Goal: Entertainment & Leisure: Consume media (video, audio)

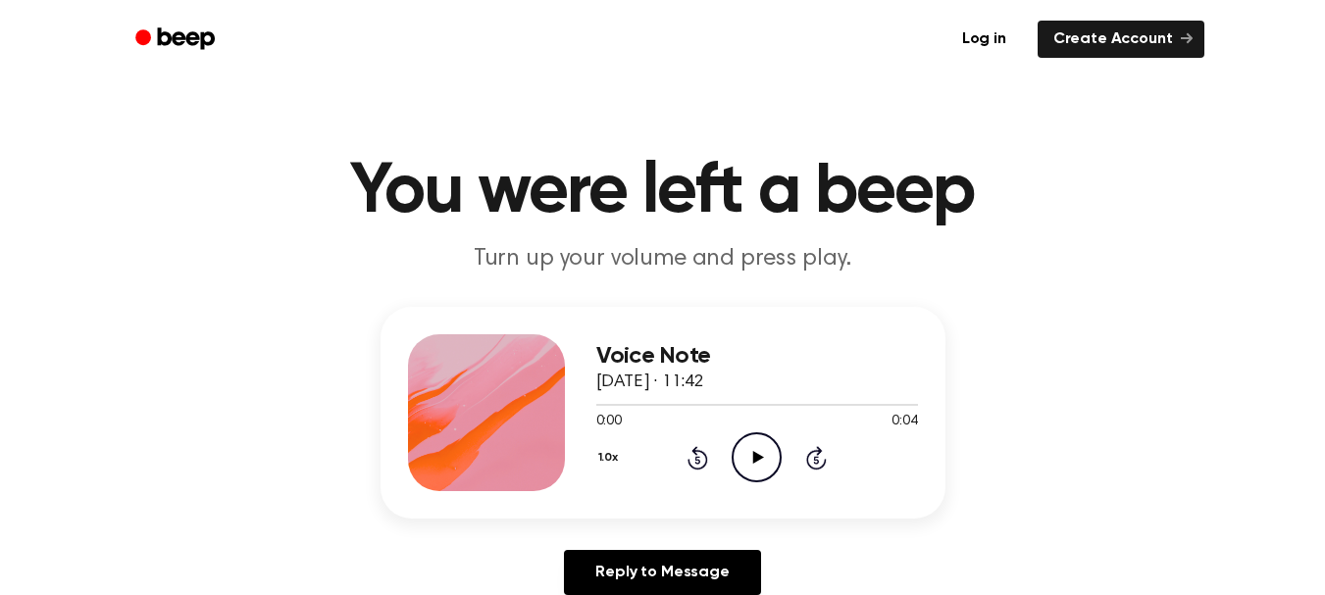
click at [748, 444] on icon "Play Audio" at bounding box center [756, 457] width 50 height 50
click at [748, 454] on icon "Play Audio" at bounding box center [756, 457] width 50 height 50
click at [754, 456] on icon at bounding box center [758, 457] width 11 height 13
click at [756, 452] on icon "Play Audio" at bounding box center [756, 457] width 50 height 50
click at [769, 457] on icon "Play Audio" at bounding box center [756, 457] width 50 height 50
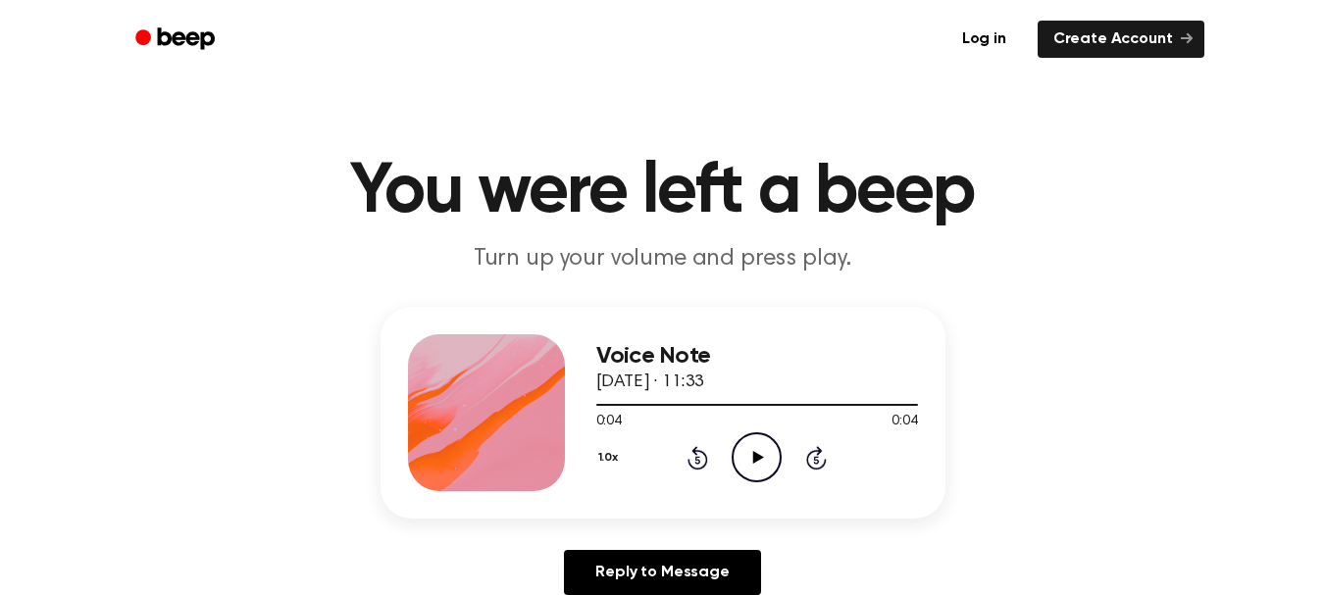
click at [752, 448] on icon "Play Audio" at bounding box center [756, 457] width 50 height 50
click at [745, 449] on icon "Pause Audio" at bounding box center [756, 457] width 50 height 50
click at [745, 449] on icon "Play Audio" at bounding box center [756, 457] width 50 height 50
click at [740, 450] on icon "Play Audio" at bounding box center [756, 457] width 50 height 50
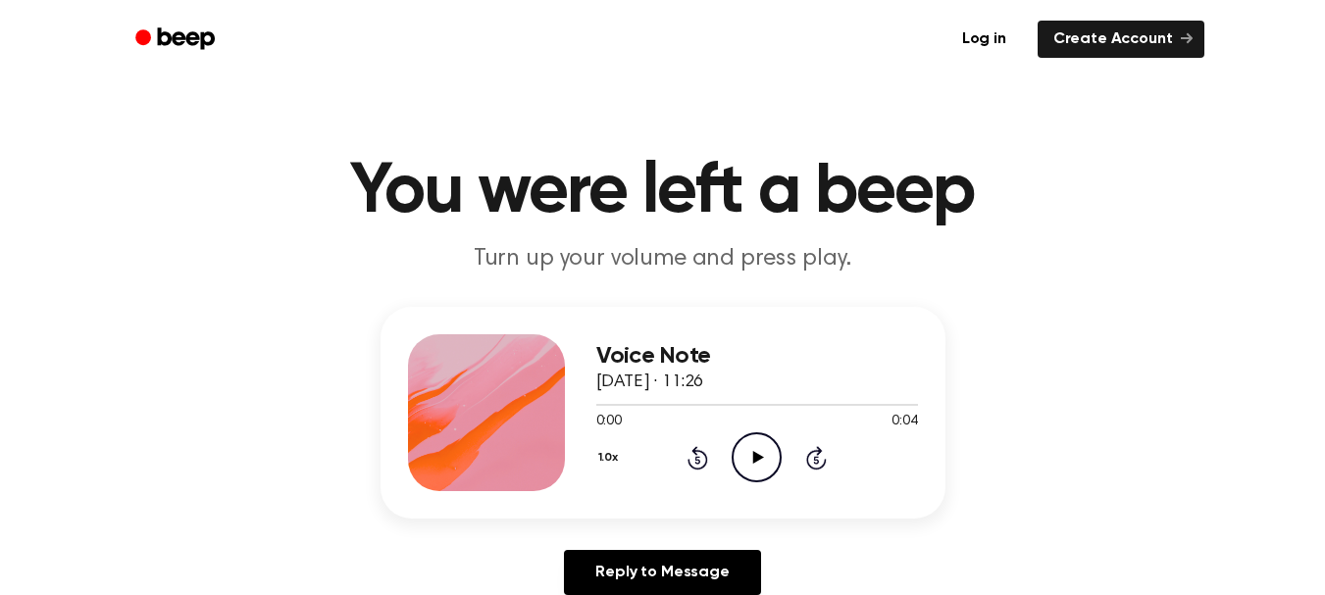
click at [745, 447] on icon "Play Audio" at bounding box center [756, 457] width 50 height 50
click at [767, 450] on icon "Play Audio" at bounding box center [756, 457] width 50 height 50
click at [770, 462] on icon "Play Audio" at bounding box center [756, 457] width 50 height 50
click at [746, 448] on icon "Play Audio" at bounding box center [756, 457] width 50 height 50
click at [759, 445] on icon "Play Audio" at bounding box center [756, 457] width 50 height 50
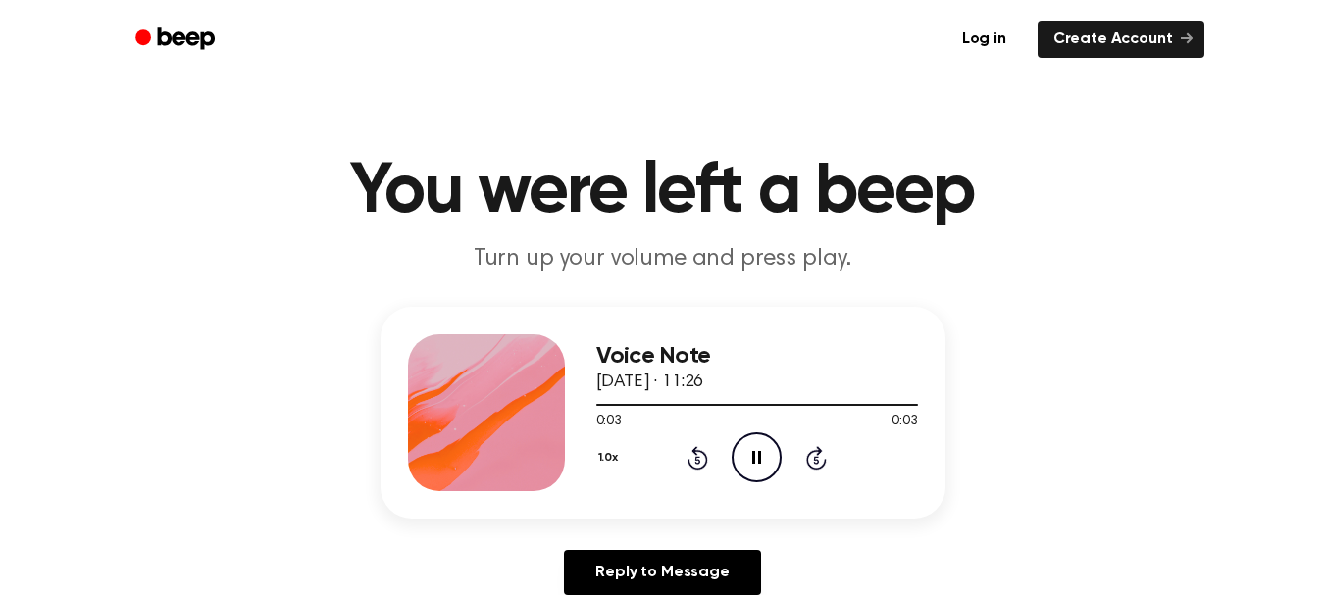
click at [758, 444] on icon "Pause Audio" at bounding box center [756, 457] width 50 height 50
click at [760, 449] on icon "Play Audio" at bounding box center [756, 457] width 50 height 50
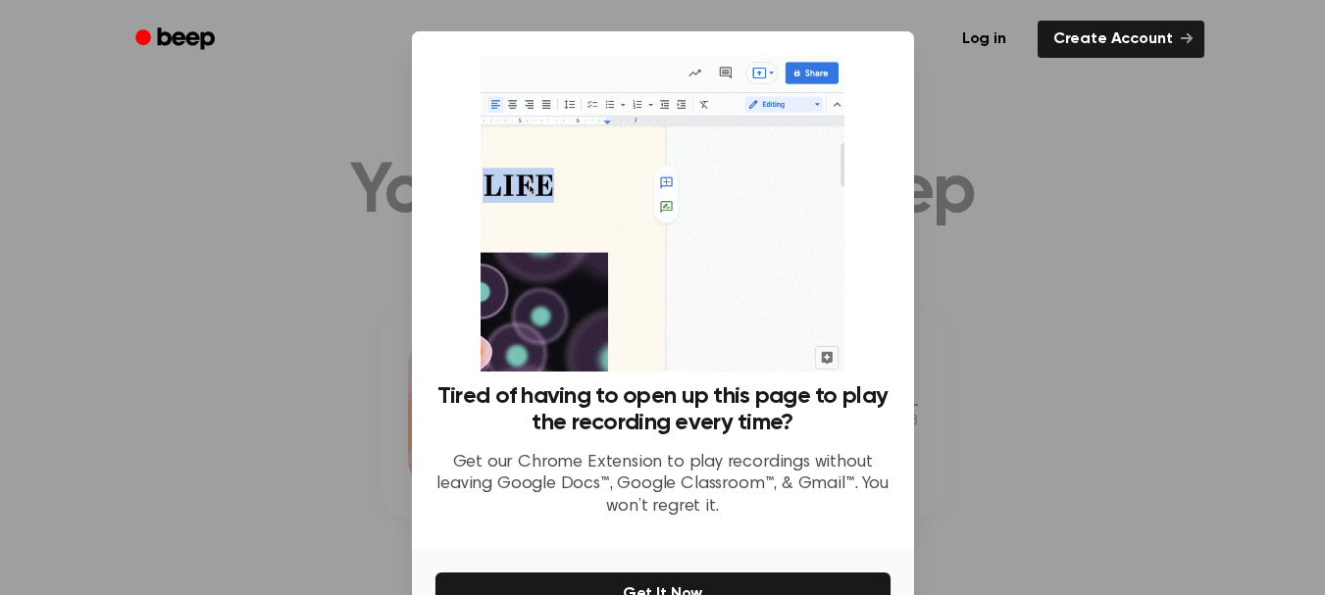
click at [1098, 393] on div at bounding box center [662, 297] width 1325 height 595
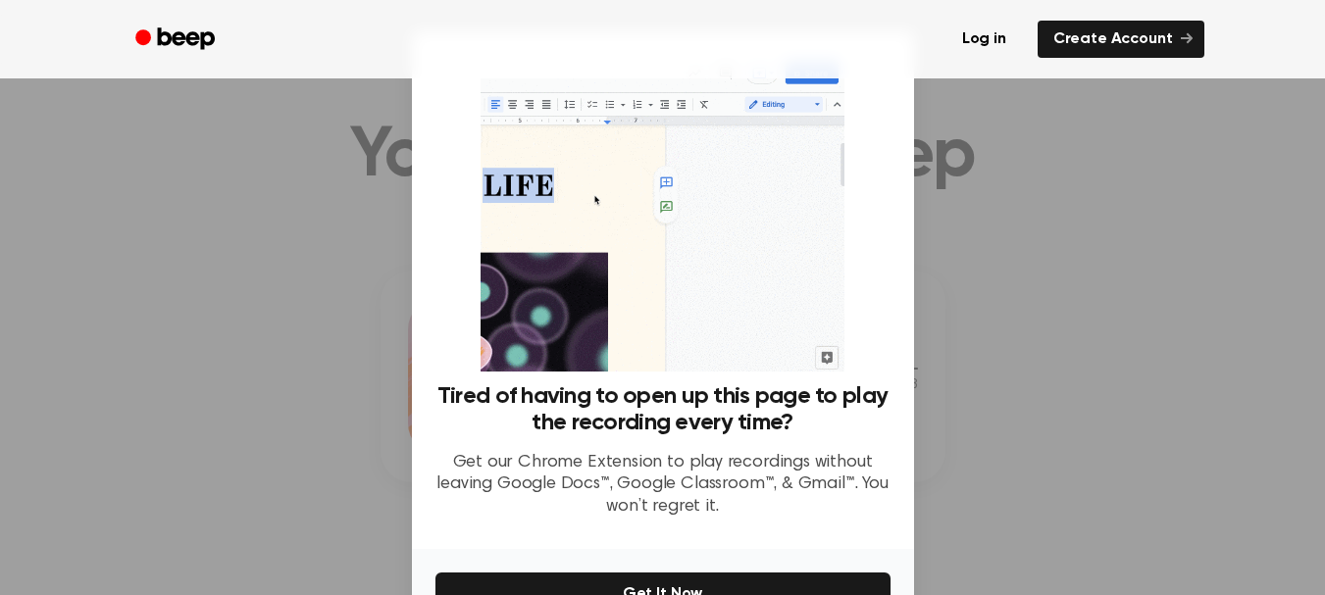
scroll to position [294, 0]
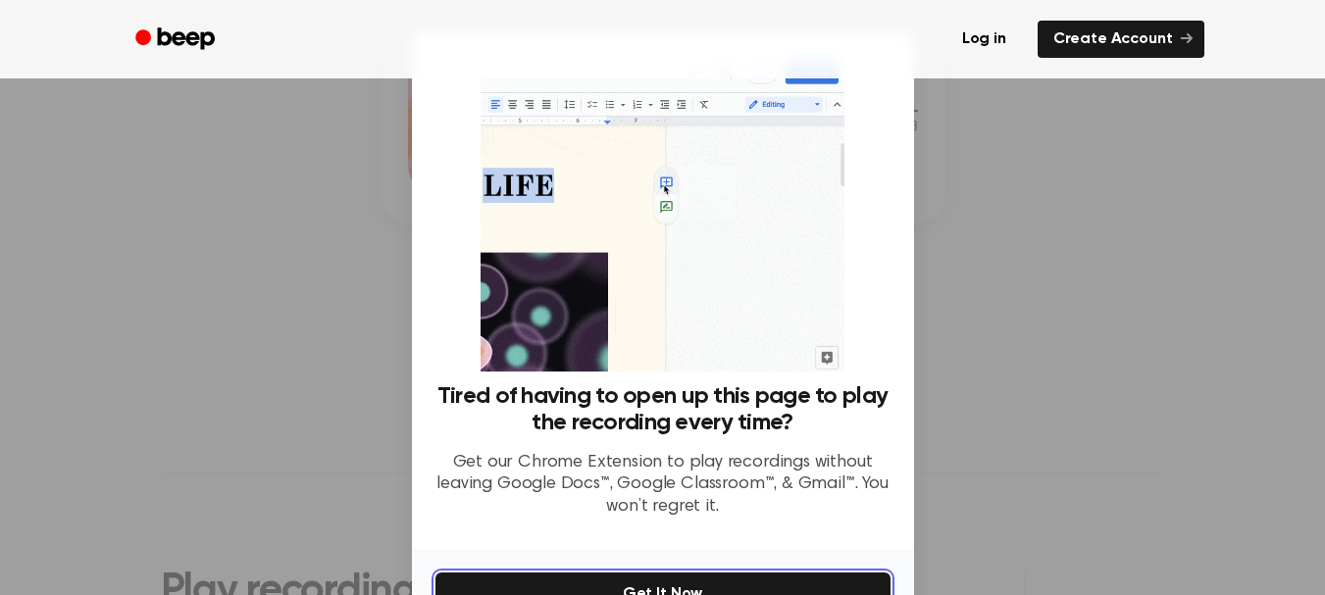
click at [832, 583] on button "Get It Now" at bounding box center [662, 594] width 455 height 43
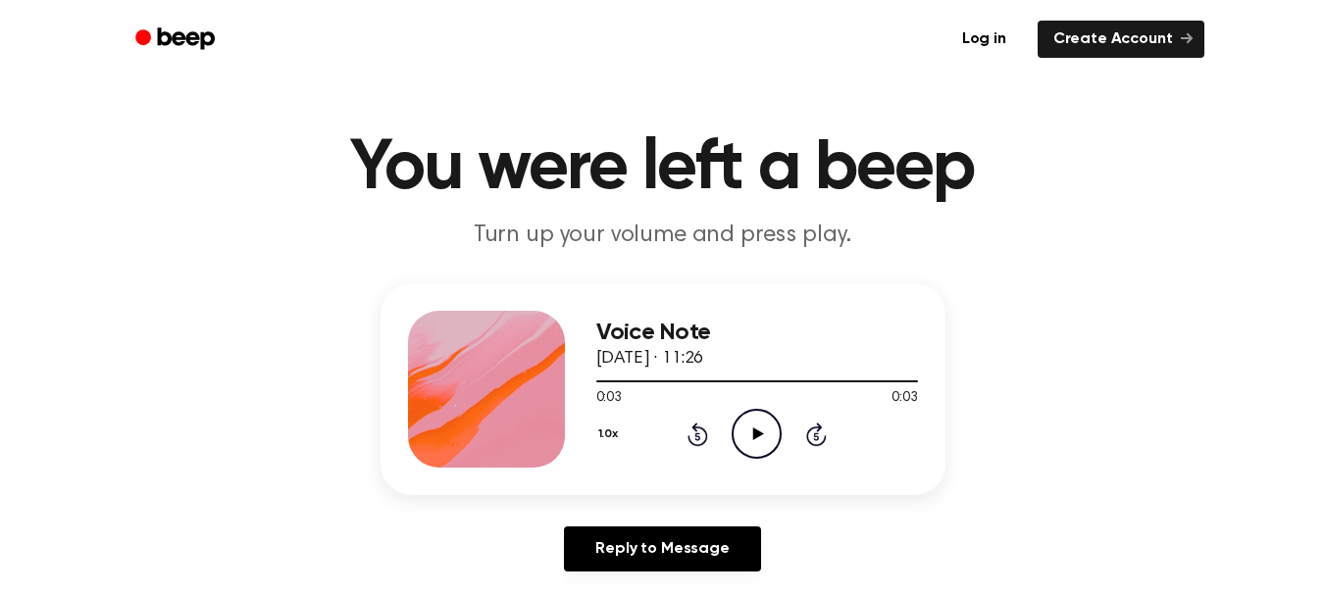
scroll to position [0, 0]
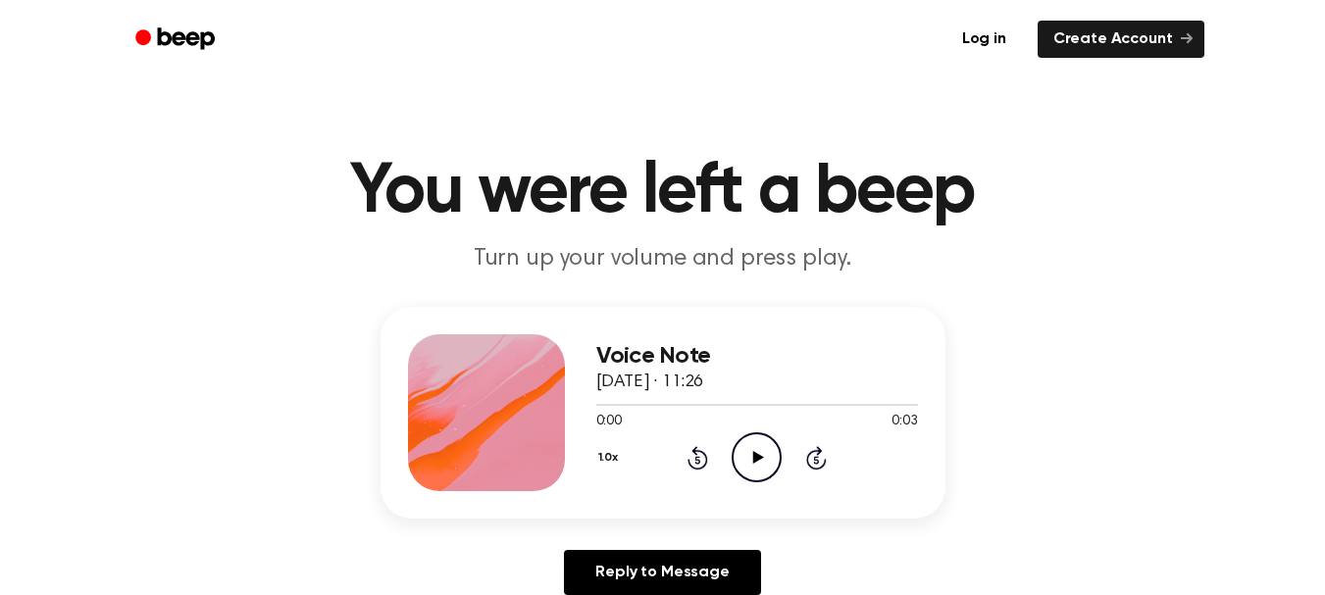
click at [757, 461] on icon at bounding box center [758, 457] width 11 height 13
click at [754, 459] on icon at bounding box center [758, 457] width 11 height 13
click at [759, 461] on icon "Play Audio" at bounding box center [756, 457] width 50 height 50
click at [738, 452] on icon "Play Audio" at bounding box center [756, 457] width 50 height 50
